Goal: Check status: Verify the current state of an ongoing process or item

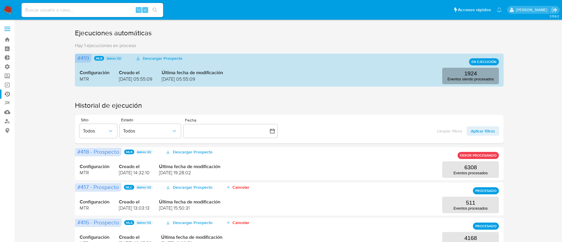
click at [463, 76] on button "1924 Eventos siendo procesados" at bounding box center [470, 76] width 57 height 17
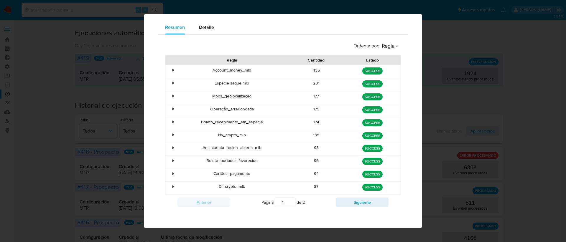
scroll to position [40, 0]
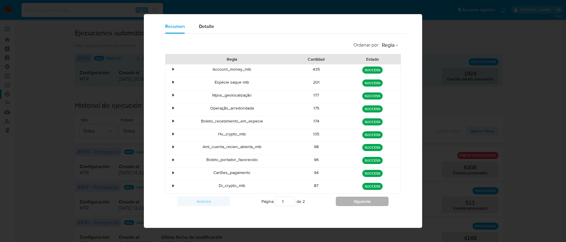
click at [352, 203] on button "Siguiente" at bounding box center [362, 201] width 53 height 9
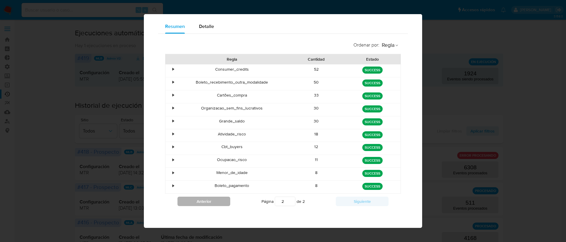
click at [225, 200] on button "Anterior" at bounding box center [203, 201] width 53 height 9
type input "1"
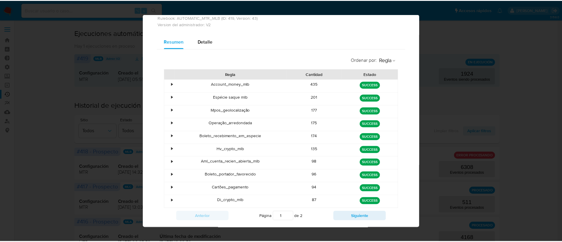
scroll to position [0, 0]
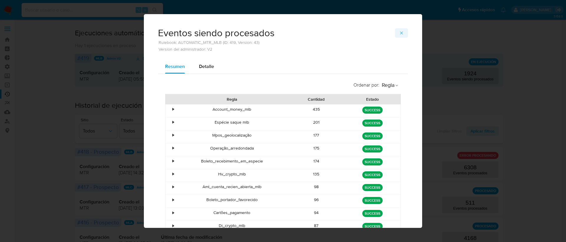
click at [400, 34] on icon "button" at bounding box center [401, 33] width 3 height 3
